Goal: Transaction & Acquisition: Purchase product/service

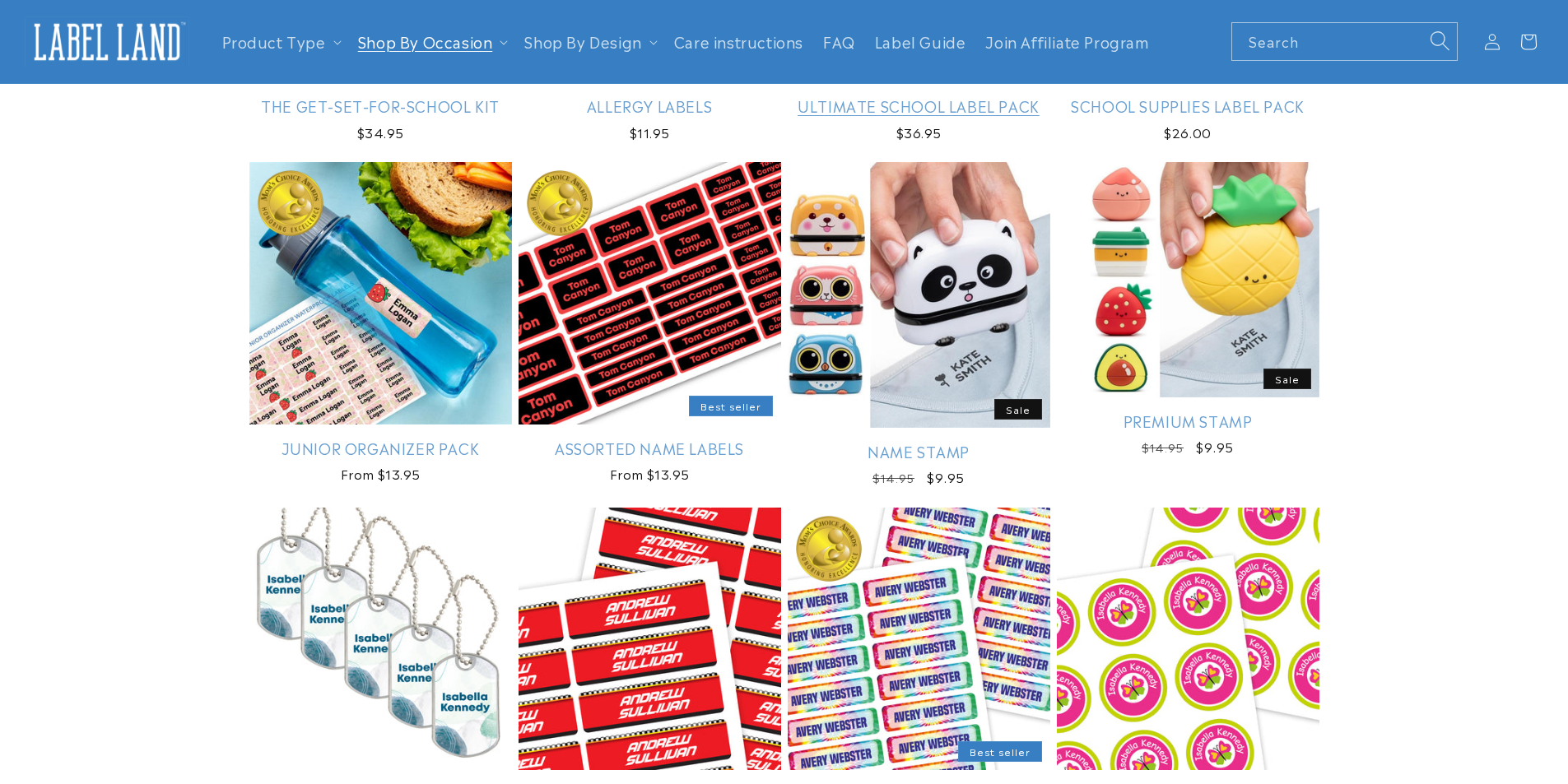
scroll to position [164, 0]
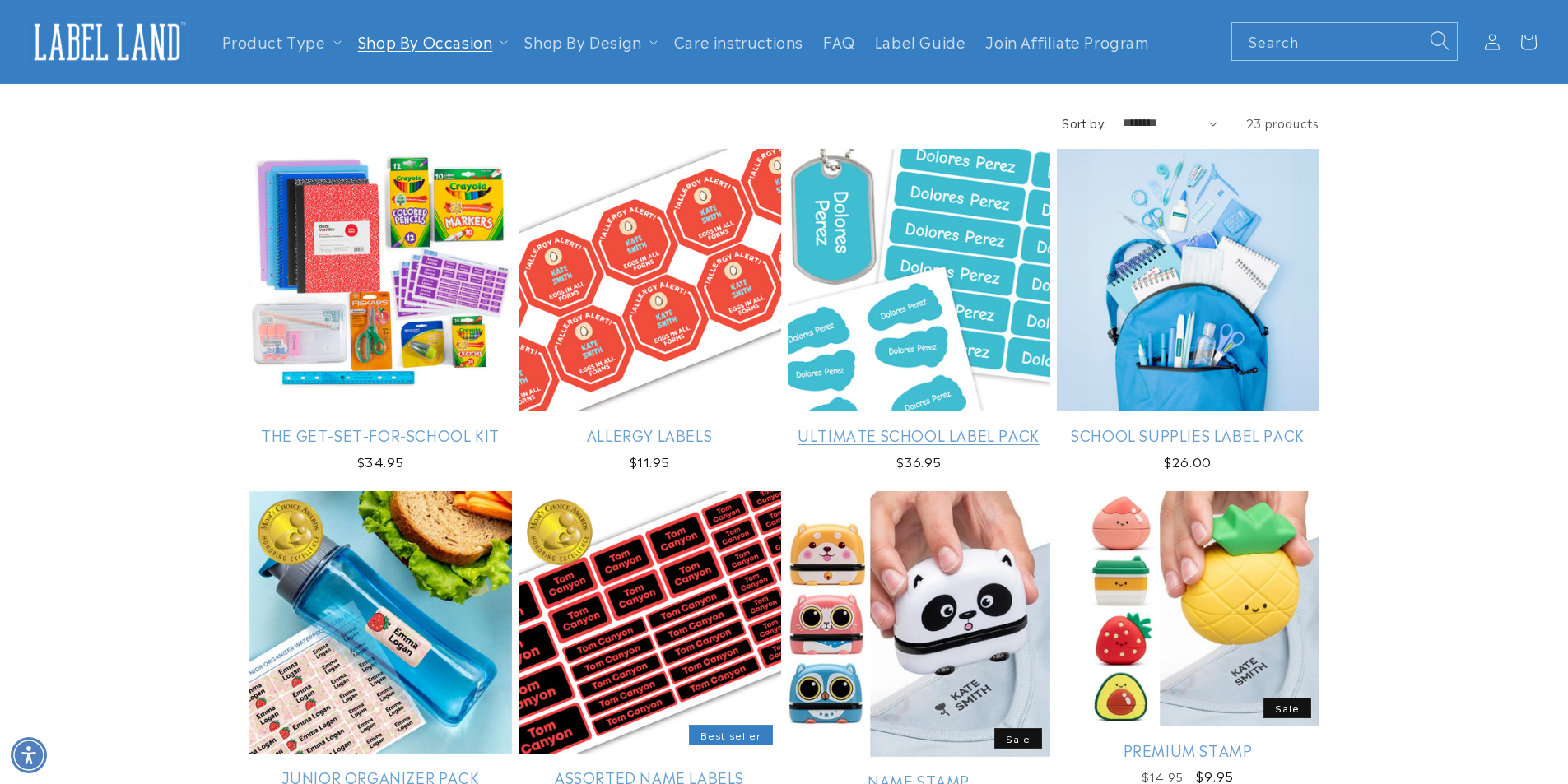
click at [923, 426] on link "Ultimate School Label Pack" at bounding box center [918, 435] width 262 height 19
